Goal: Navigation & Orientation: Find specific page/section

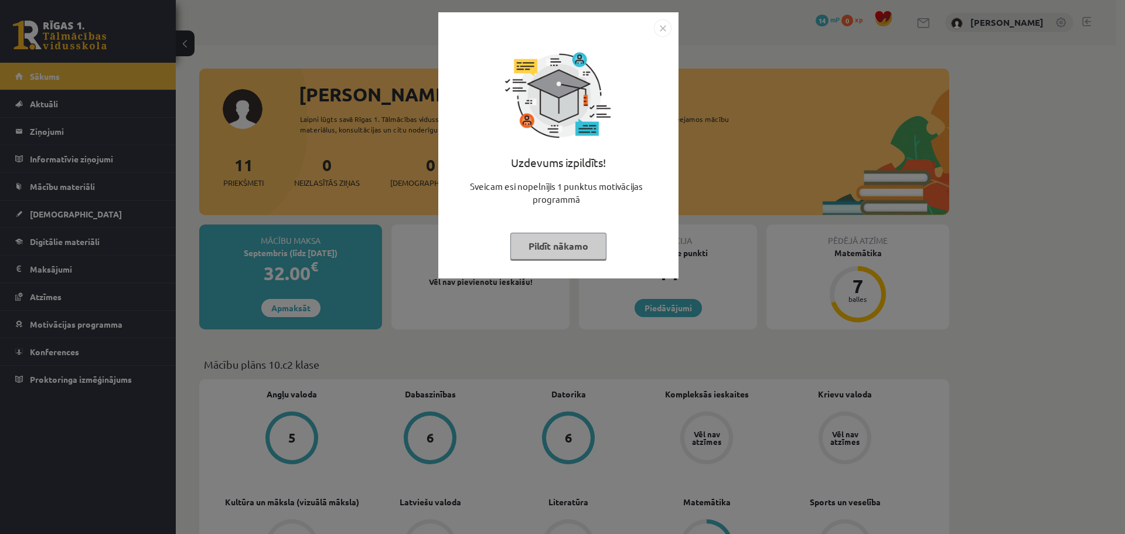
click at [662, 26] on img "Close" at bounding box center [663, 28] width 18 height 18
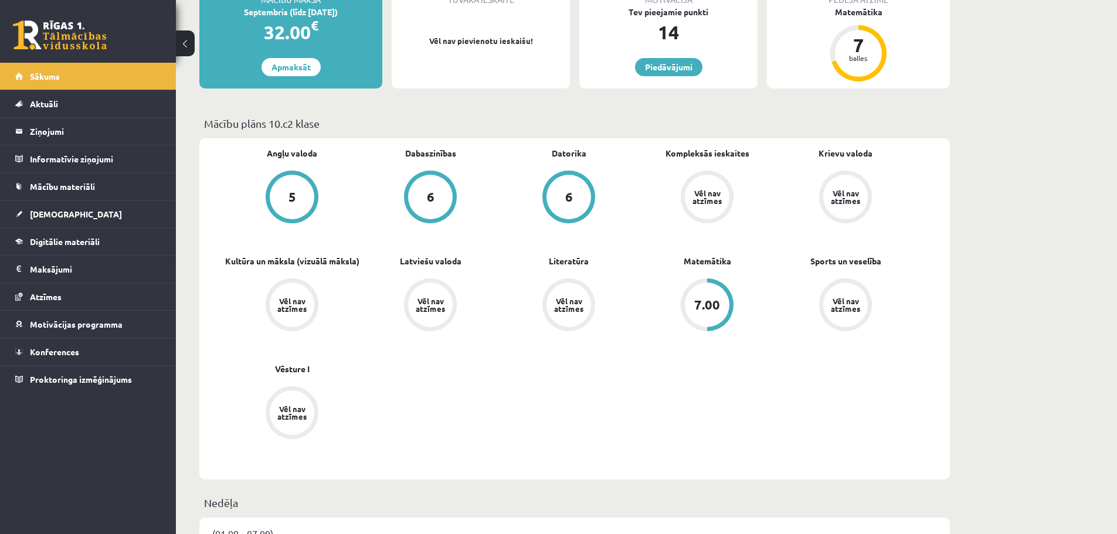
scroll to position [234, 0]
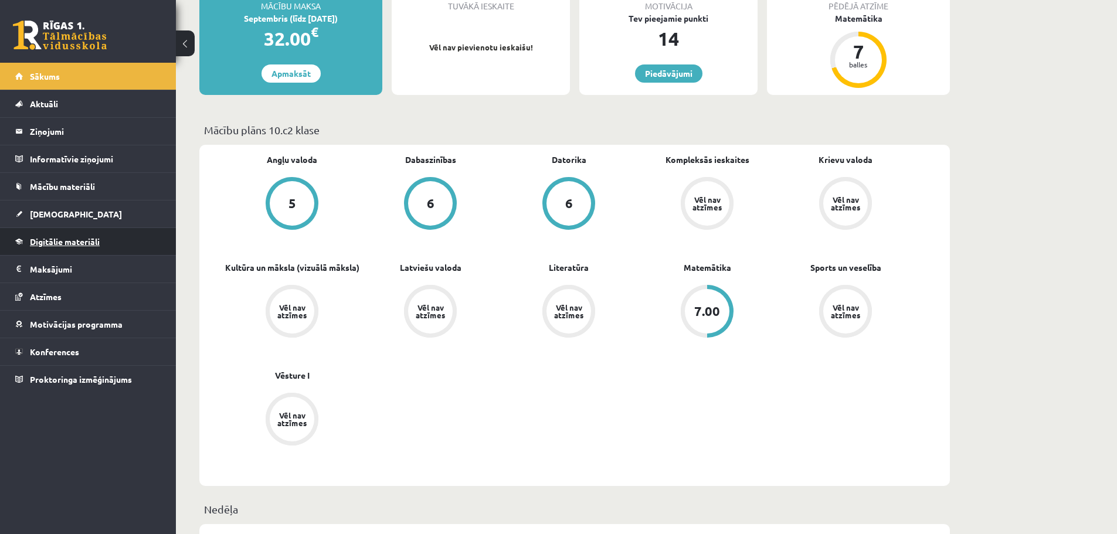
click at [64, 244] on span "Digitālie materiāli" at bounding box center [65, 241] width 70 height 11
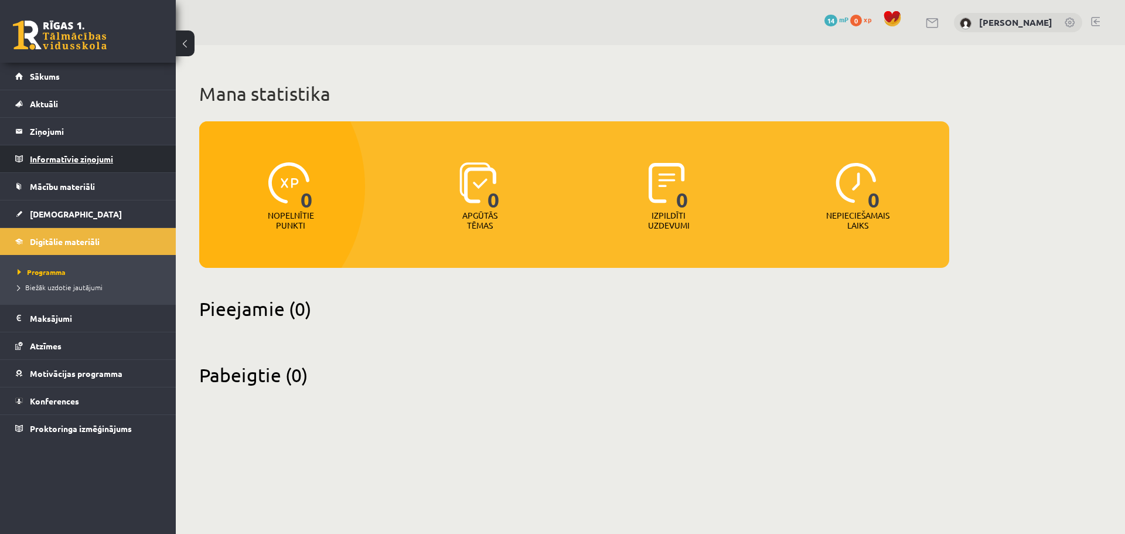
click at [49, 156] on legend "Informatīvie ziņojumi 0" at bounding box center [95, 158] width 131 height 27
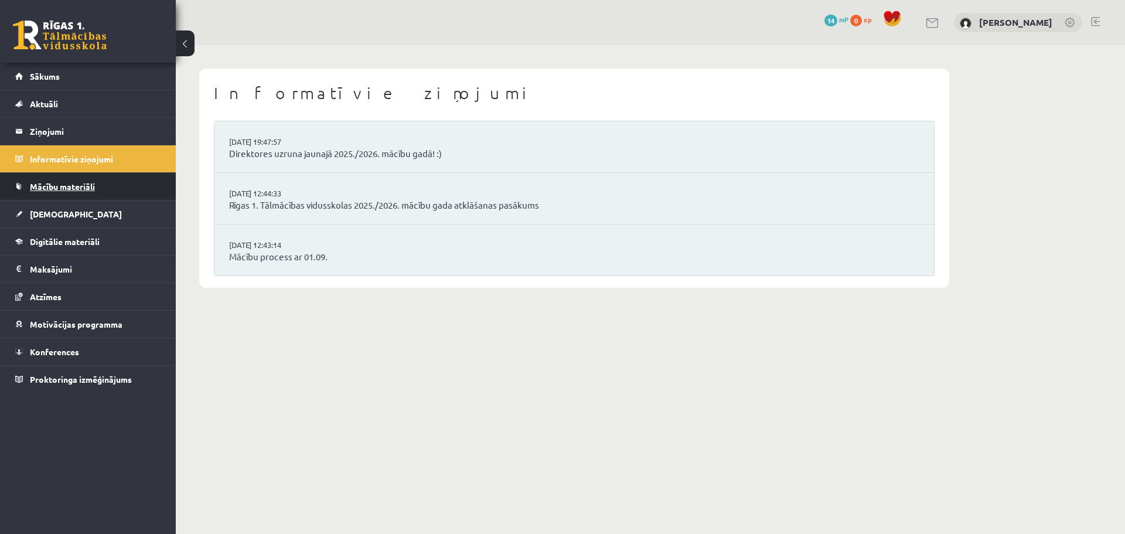
click at [50, 193] on link "Mācību materiāli" at bounding box center [88, 186] width 146 height 27
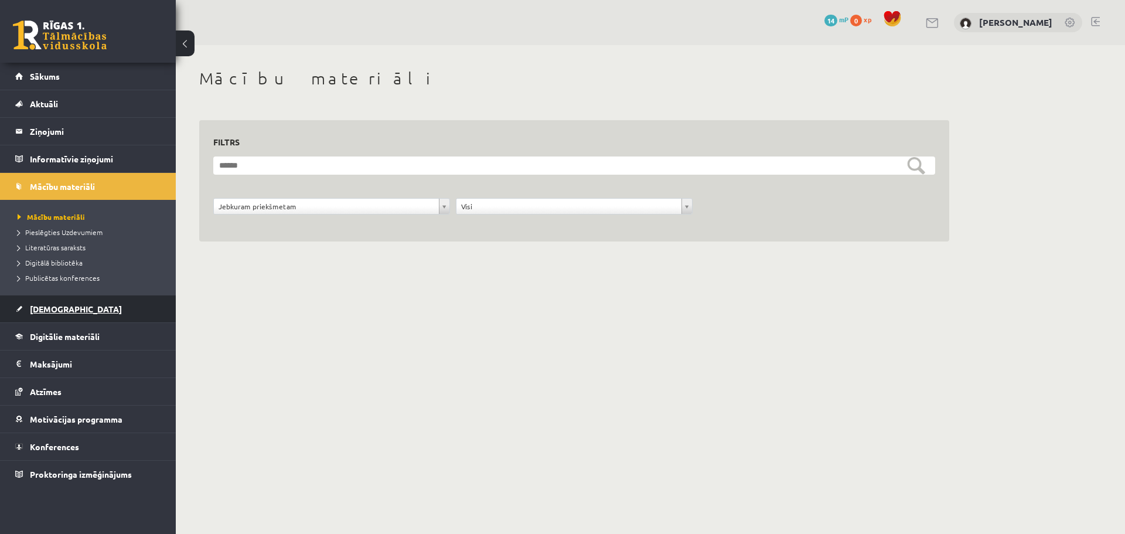
click at [58, 313] on span "[DEMOGRAPHIC_DATA]" at bounding box center [76, 309] width 92 height 11
